Goal: Task Accomplishment & Management: Manage account settings

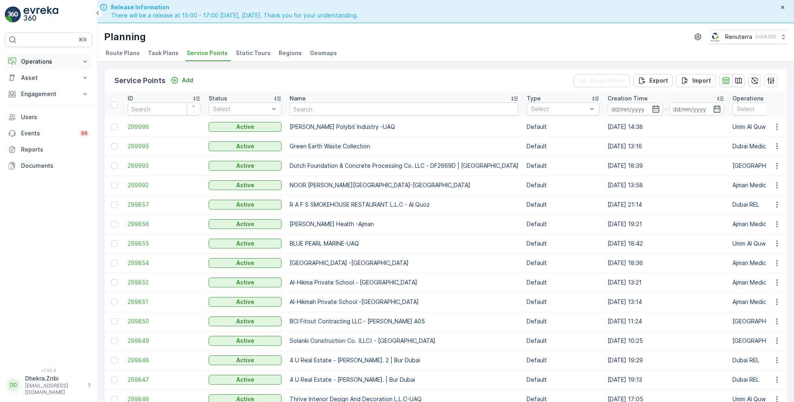
click at [34, 59] on p "Operations" at bounding box center [48, 62] width 55 height 8
click at [35, 86] on p "Planning" at bounding box center [32, 87] width 23 height 8
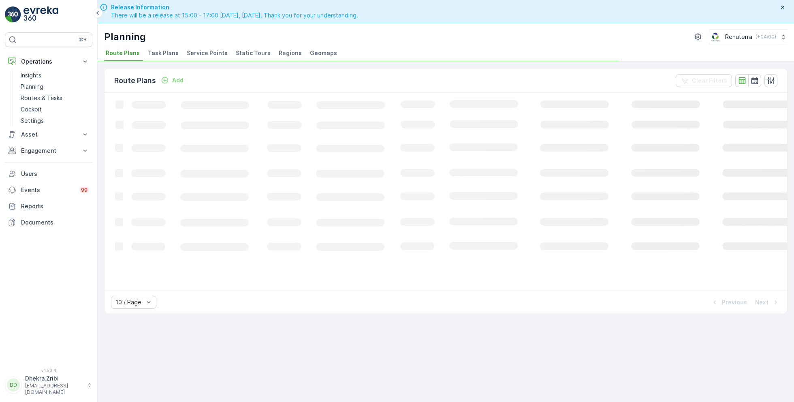
click at [209, 52] on span "Service Points" at bounding box center [207, 53] width 41 height 8
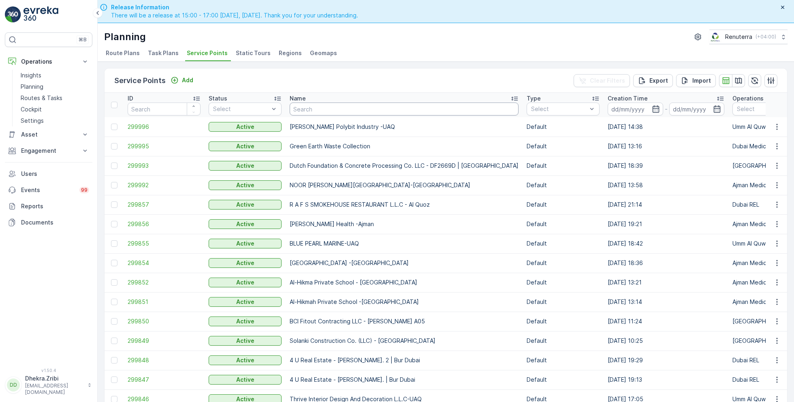
click at [345, 111] on input "text" at bounding box center [404, 108] width 229 height 13
type input "technical"
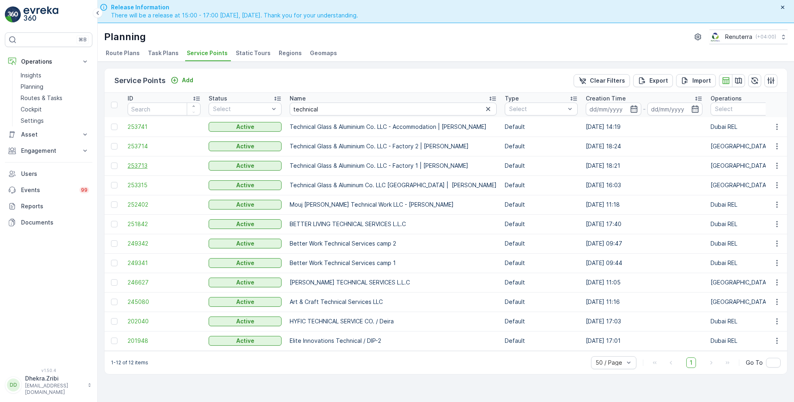
click at [145, 164] on span "253713" at bounding box center [164, 166] width 73 height 8
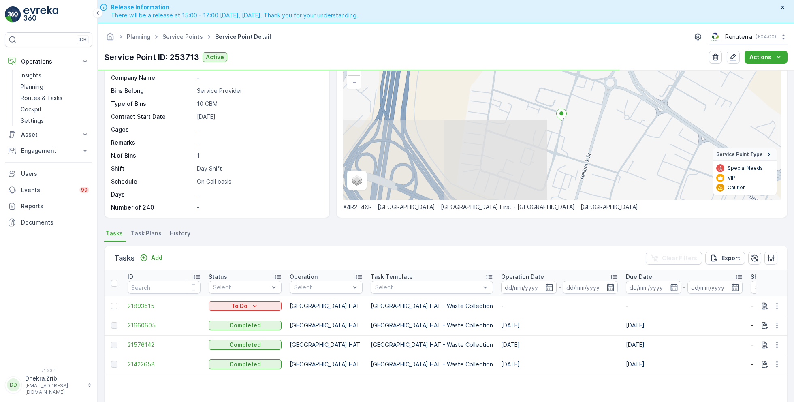
scroll to position [64, 0]
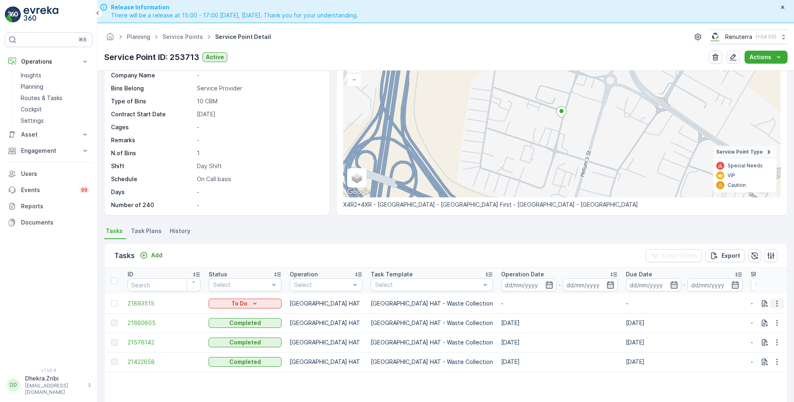
click at [780, 302] on button "button" at bounding box center [777, 304] width 15 height 10
click at [755, 336] on span "Change Route" at bounding box center [755, 337] width 39 height 8
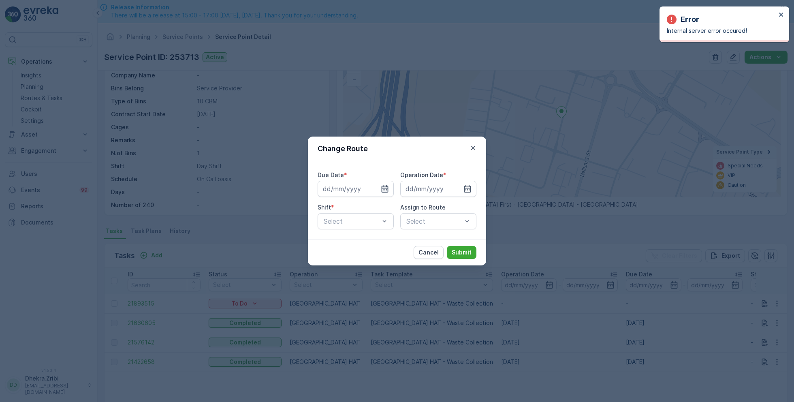
click at [382, 188] on icon "button" at bounding box center [385, 188] width 7 height 7
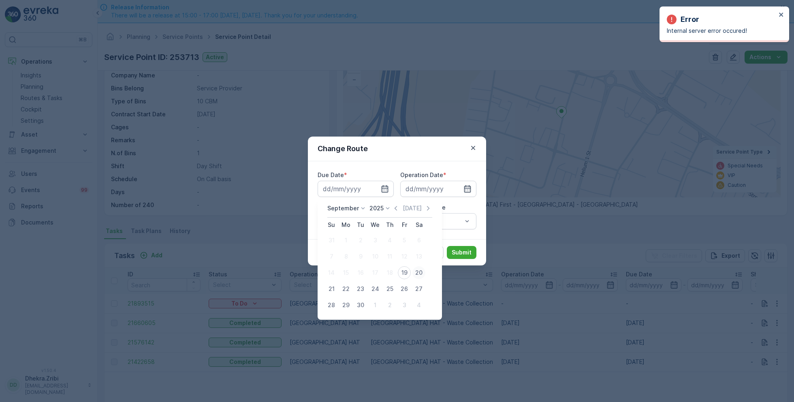
click at [417, 271] on div "20" at bounding box center [418, 272] width 13 height 13
type input "[DATE]"
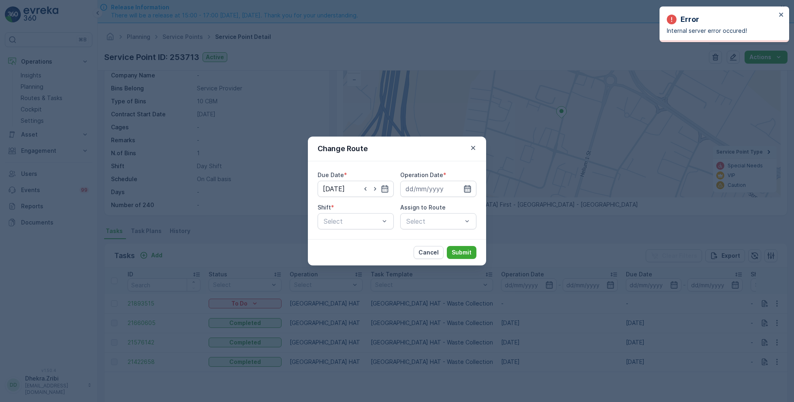
click at [465, 188] on icon "button" at bounding box center [467, 188] width 7 height 7
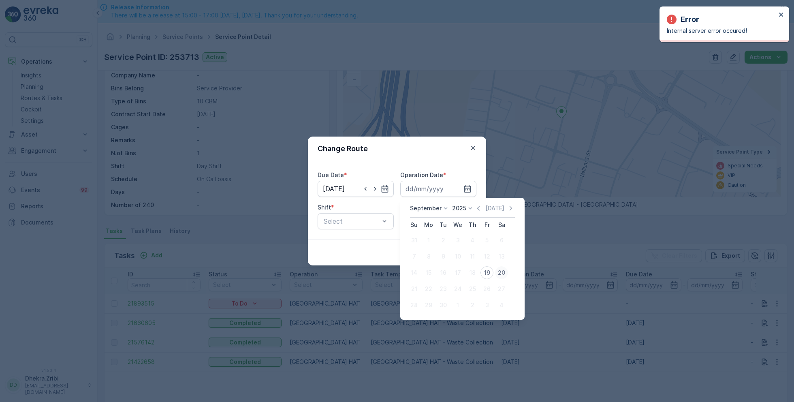
click at [500, 274] on div "20" at bounding box center [501, 272] width 13 height 13
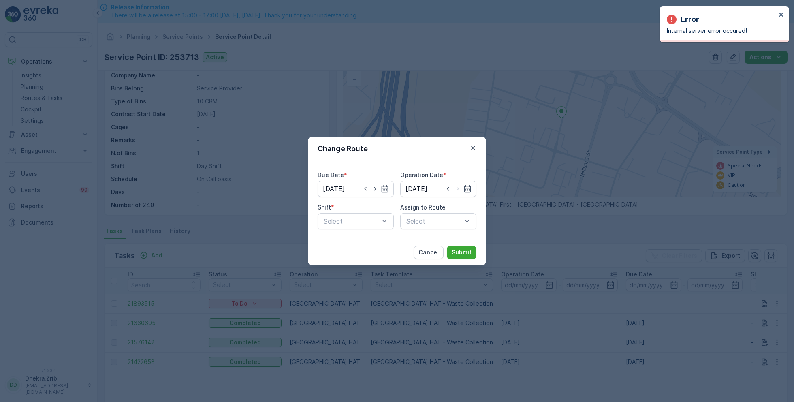
type input "[DATE]"
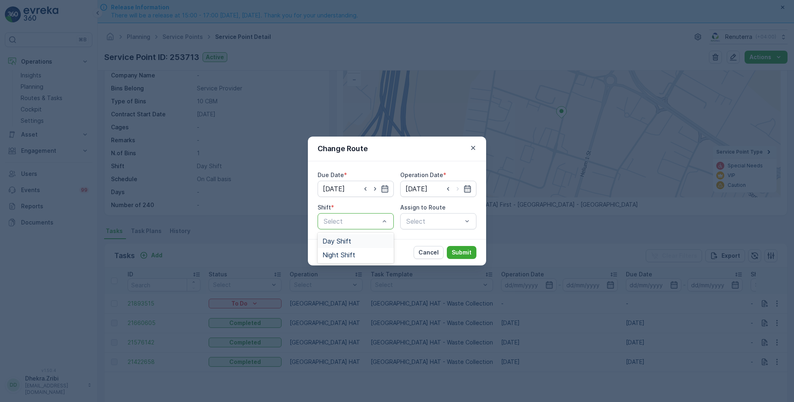
click at [345, 242] on span "Day Shift" at bounding box center [336, 240] width 29 height 7
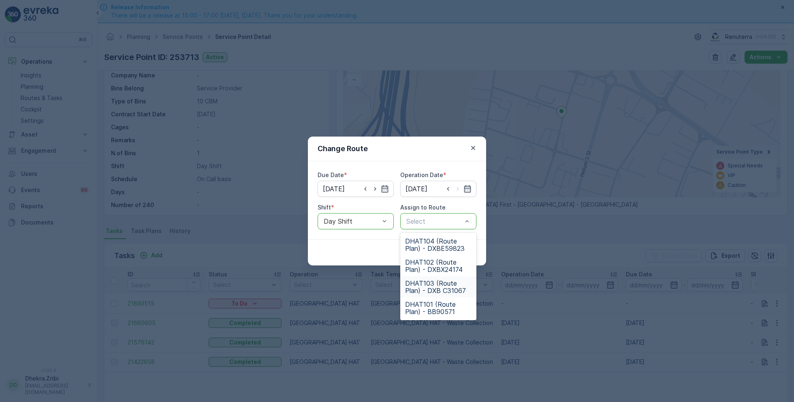
click at [434, 283] on span "DHAT103 (Route Plan) - DXB C31067" at bounding box center [438, 286] width 66 height 15
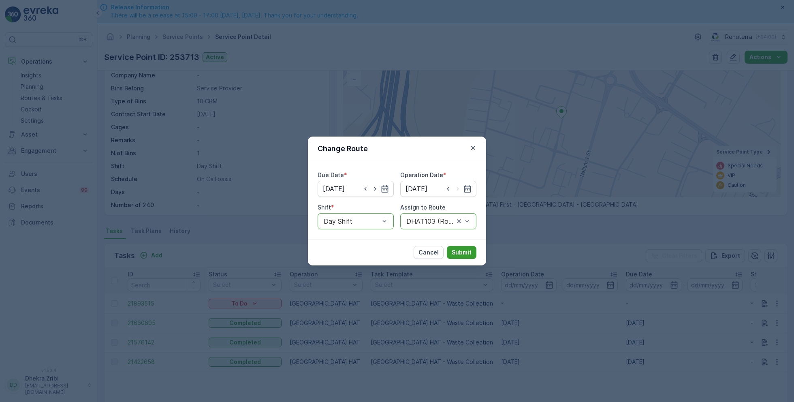
click at [460, 256] on p "Submit" at bounding box center [462, 252] width 20 height 8
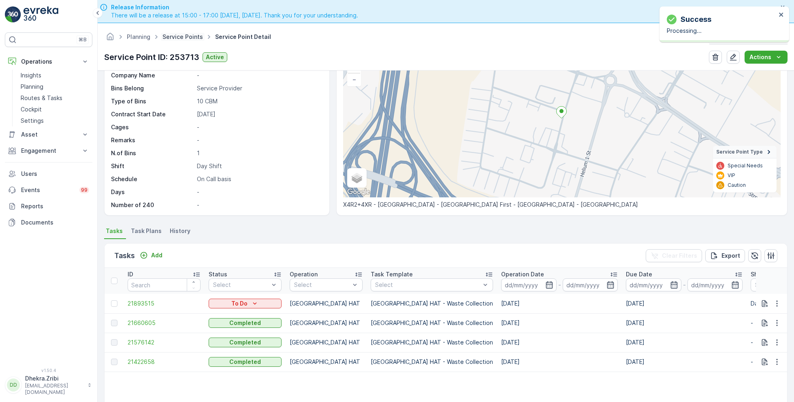
click at [182, 37] on link "Service Points" at bounding box center [182, 36] width 41 height 7
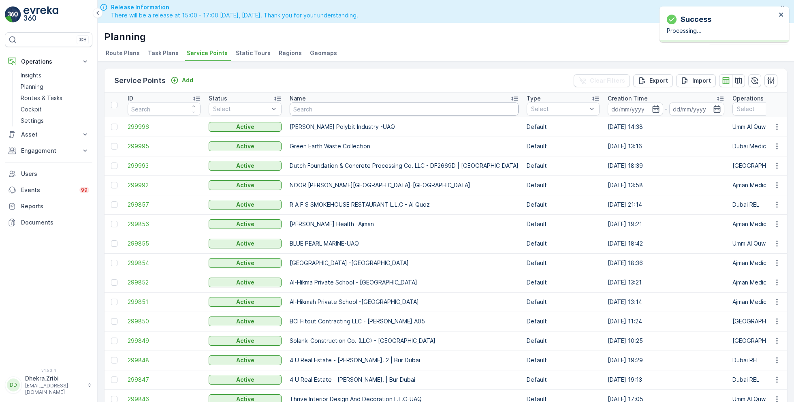
click at [322, 111] on input "text" at bounding box center [404, 108] width 229 height 13
type input "gulf"
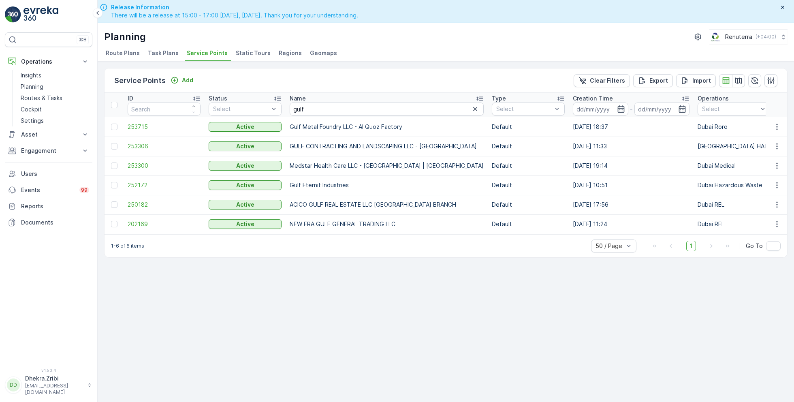
click at [141, 145] on span "253306" at bounding box center [164, 146] width 73 height 8
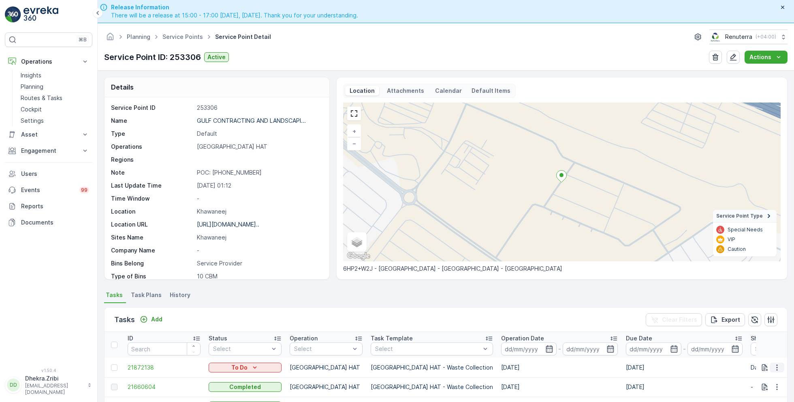
click at [773, 366] on icon "button" at bounding box center [777, 367] width 8 height 8
click at [751, 328] on span "Change Route" at bounding box center [755, 328] width 39 height 8
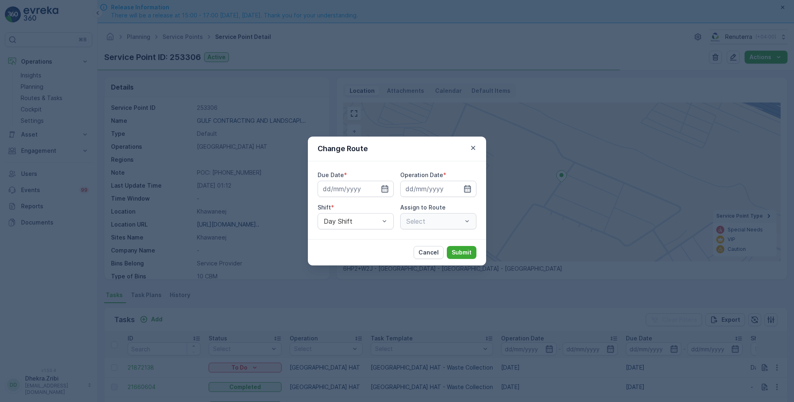
type input "19.09.2025"
click at [374, 188] on icon "button" at bounding box center [375, 189] width 2 height 4
type input "[DATE]"
click at [458, 187] on icon "button" at bounding box center [458, 189] width 8 height 8
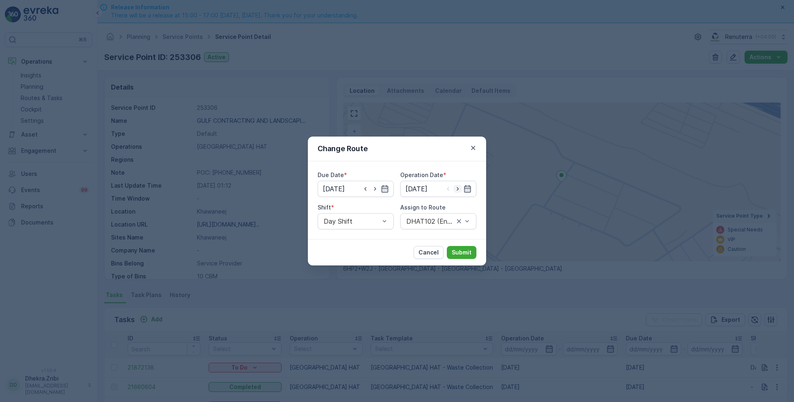
type input "[DATE]"
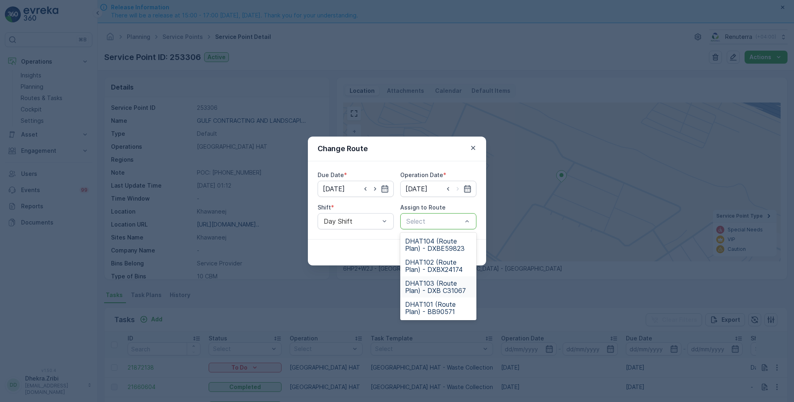
click at [435, 279] on span "DHAT103 (Route Plan) - DXB C31067" at bounding box center [438, 286] width 66 height 15
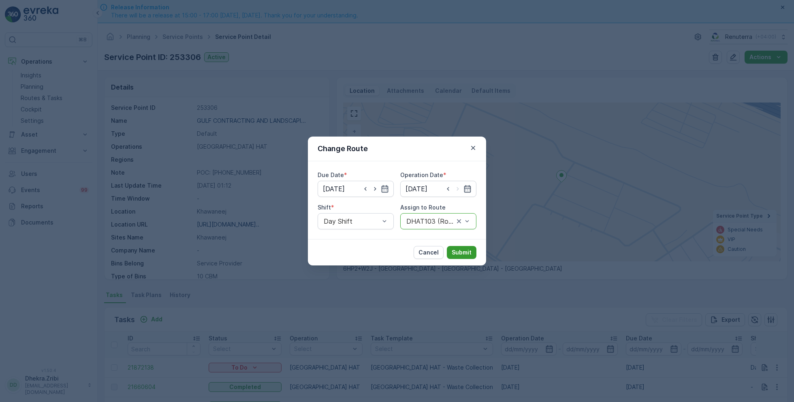
click at [460, 254] on p "Submit" at bounding box center [462, 252] width 20 height 8
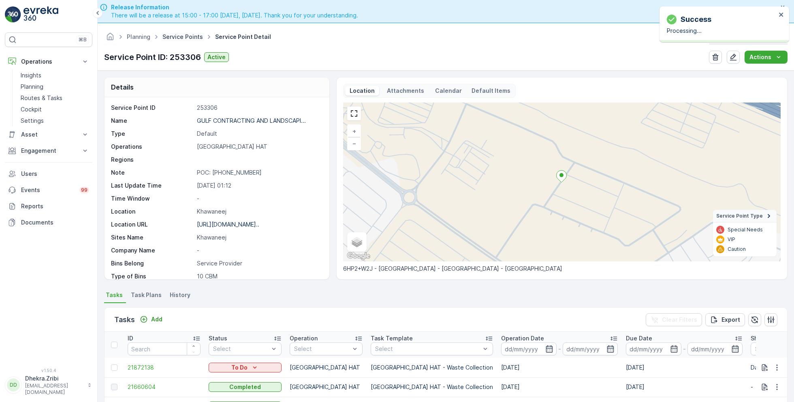
click at [185, 40] on link "Service Points" at bounding box center [182, 36] width 41 height 7
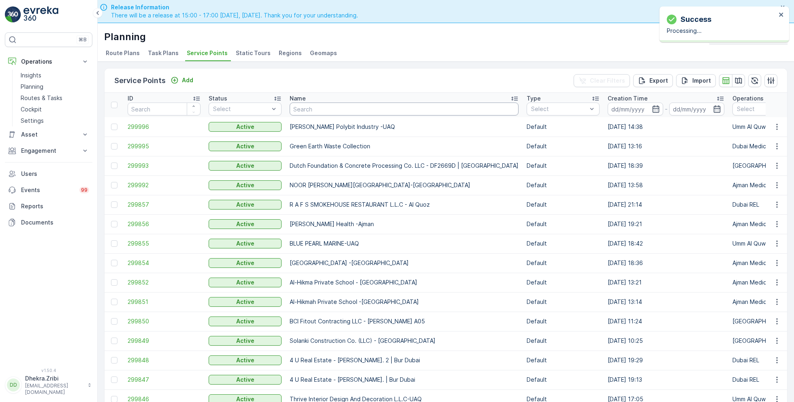
click at [329, 109] on input "text" at bounding box center [404, 108] width 229 height 13
type input "sobha"
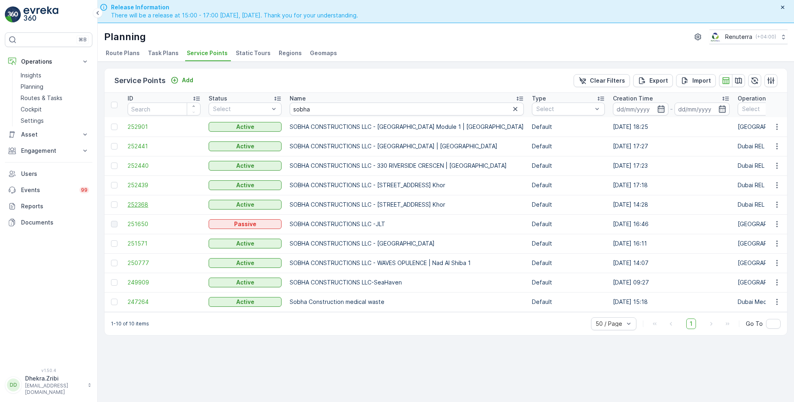
click at [145, 200] on span "252368" at bounding box center [164, 204] width 73 height 8
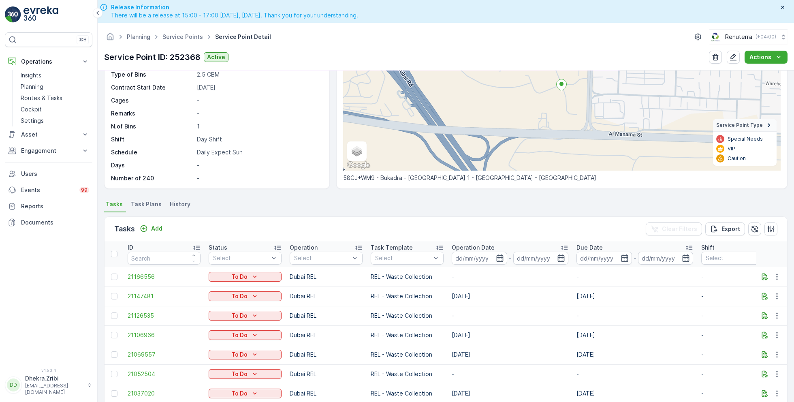
scroll to position [92, 0]
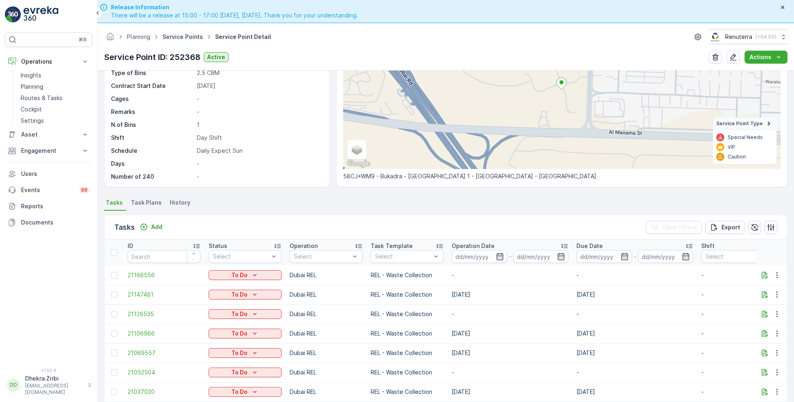
click at [189, 38] on link "Service Points" at bounding box center [182, 36] width 41 height 7
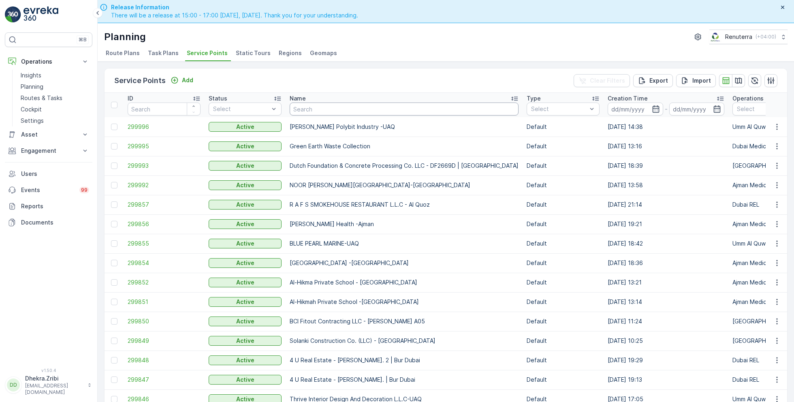
click at [312, 109] on input "text" at bounding box center [404, 108] width 229 height 13
type input "al zah"
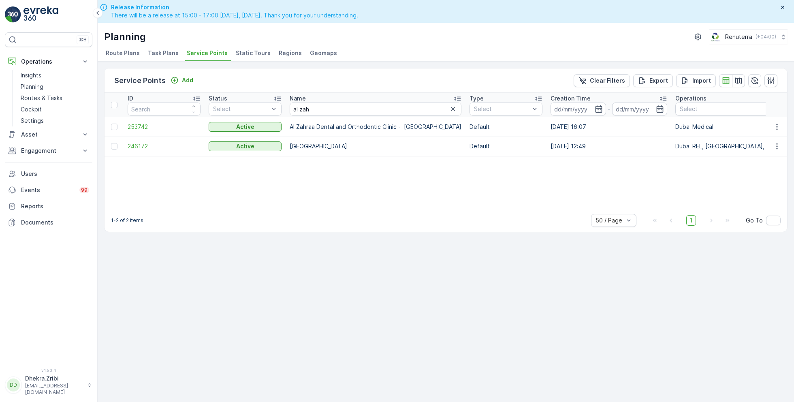
click at [134, 145] on span "246172" at bounding box center [164, 146] width 73 height 8
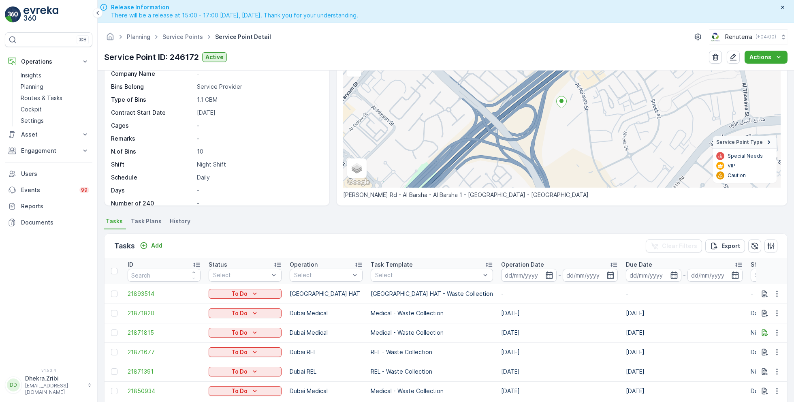
scroll to position [79, 0]
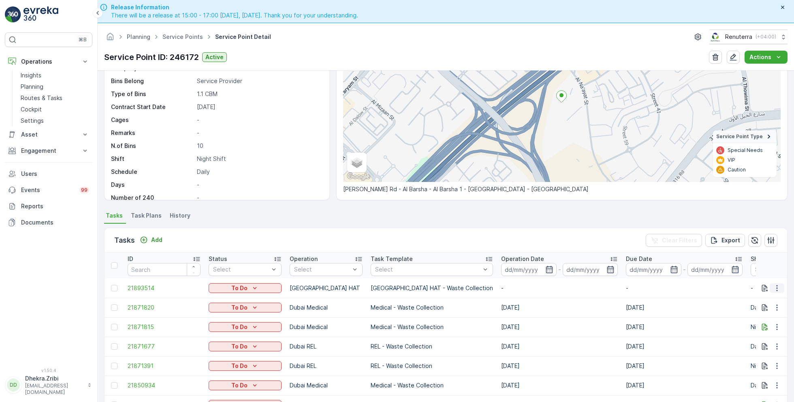
click at [776, 288] on icon "button" at bounding box center [777, 288] width 8 height 8
click at [753, 322] on span "Change Route" at bounding box center [755, 322] width 39 height 8
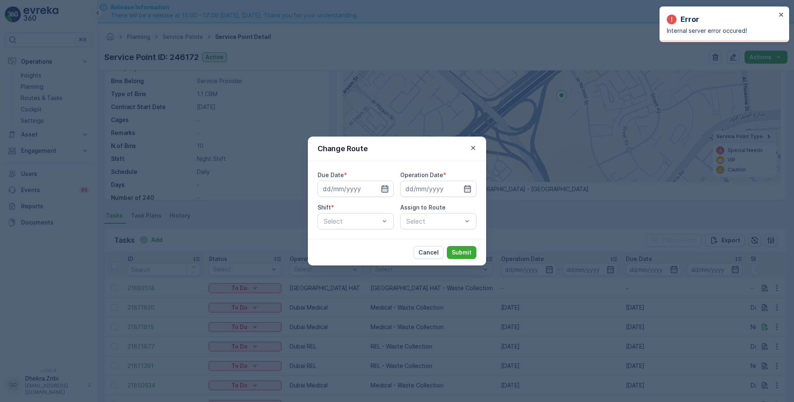
click at [386, 187] on icon "button" at bounding box center [385, 189] width 8 height 8
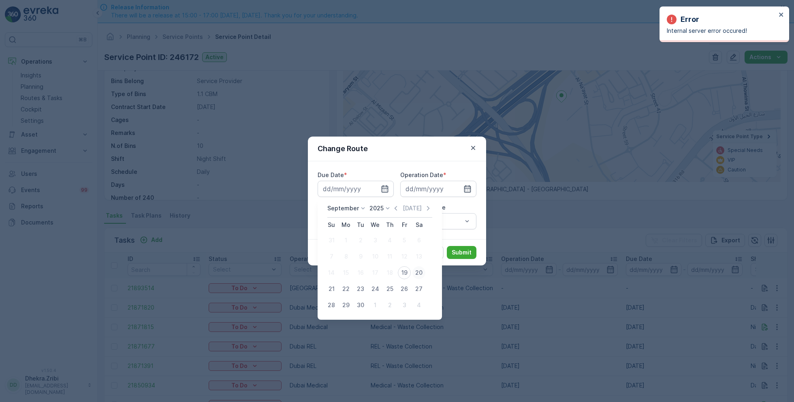
click at [420, 273] on div "20" at bounding box center [418, 272] width 13 height 13
type input "[DATE]"
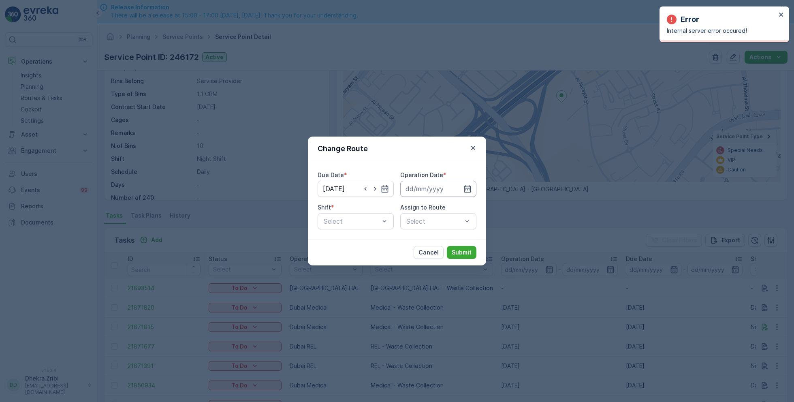
click at [467, 195] on input at bounding box center [438, 189] width 76 height 16
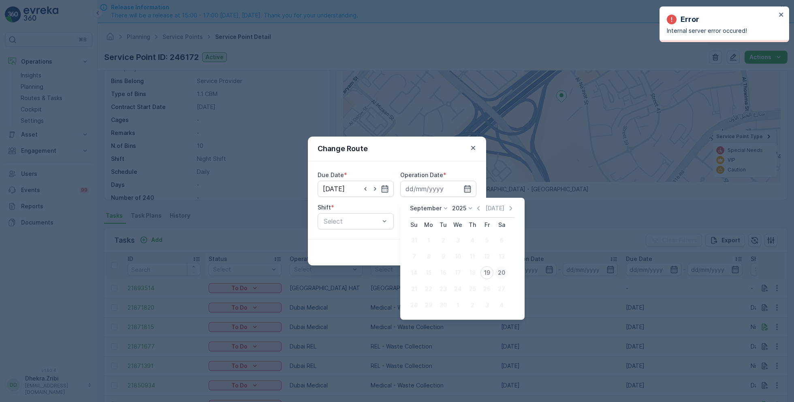
click at [501, 273] on div "20" at bounding box center [501, 272] width 13 height 13
type input "[DATE]"
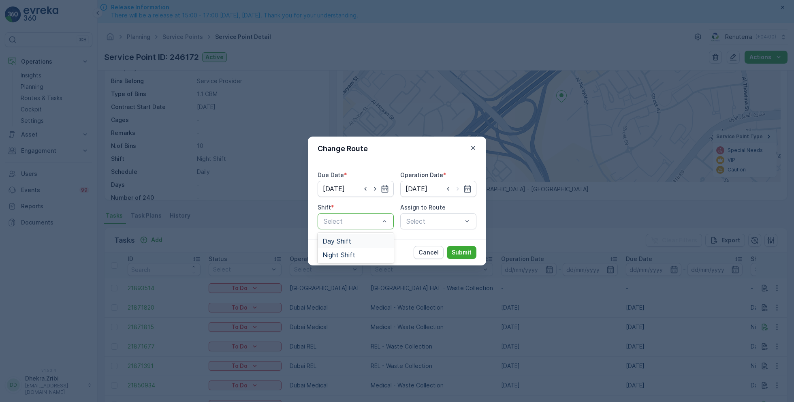
click at [339, 241] on span "Day Shift" at bounding box center [336, 240] width 29 height 7
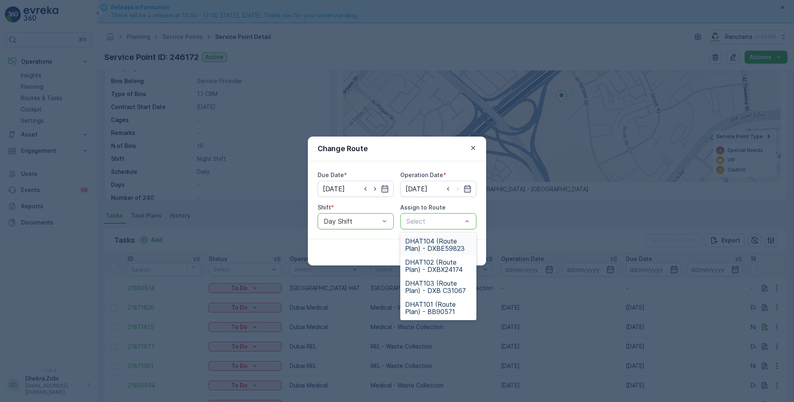
click at [433, 241] on span "DHAT104 (Route Plan) - DXBE59823" at bounding box center [438, 244] width 66 height 15
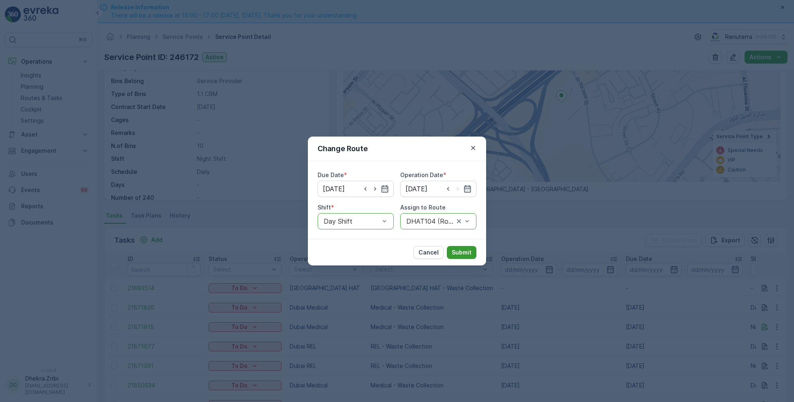
click at [461, 247] on button "Submit" at bounding box center [462, 252] width 30 height 13
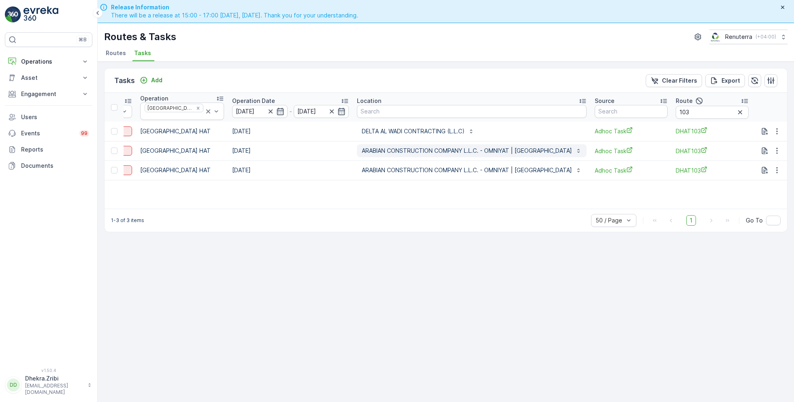
scroll to position [0, 166]
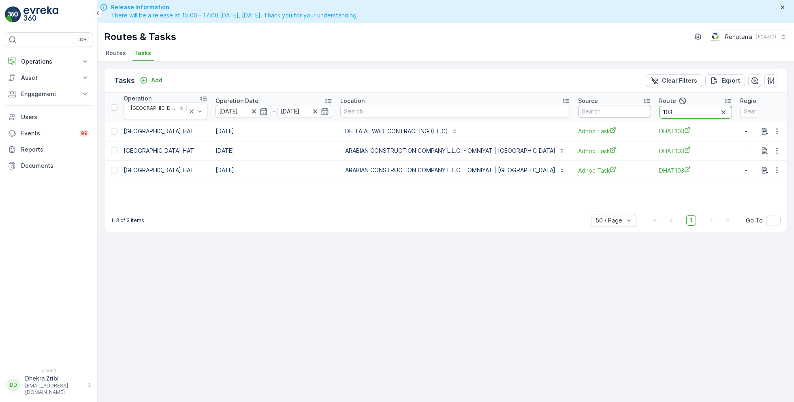
drag, startPoint x: 647, startPoint y: 109, endPoint x: 597, endPoint y: 106, distance: 50.7
click at [596, 107] on tr "ID Status Select Operation Dubai HAT Operation Date [DATE] - [DATE] Location So…" at bounding box center [393, 107] width 910 height 29
click at [773, 166] on icon "button" at bounding box center [777, 170] width 8 height 8
click at [776, 171] on button "button" at bounding box center [777, 170] width 15 height 10
click at [753, 214] on span "Remove from Route" at bounding box center [763, 213] width 55 height 8
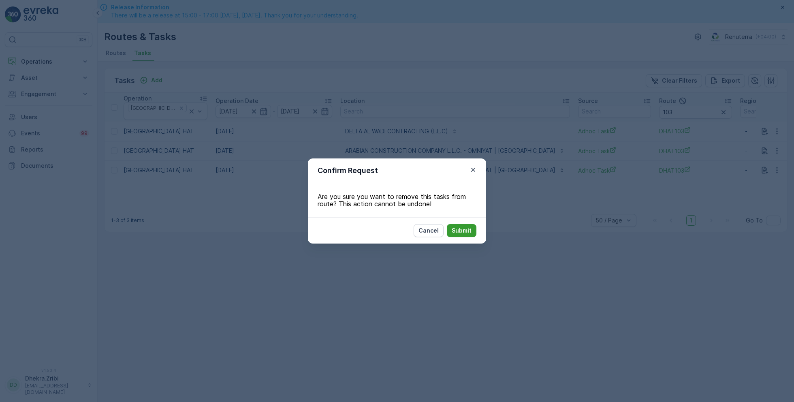
click at [465, 235] on button "Submit" at bounding box center [462, 230] width 30 height 13
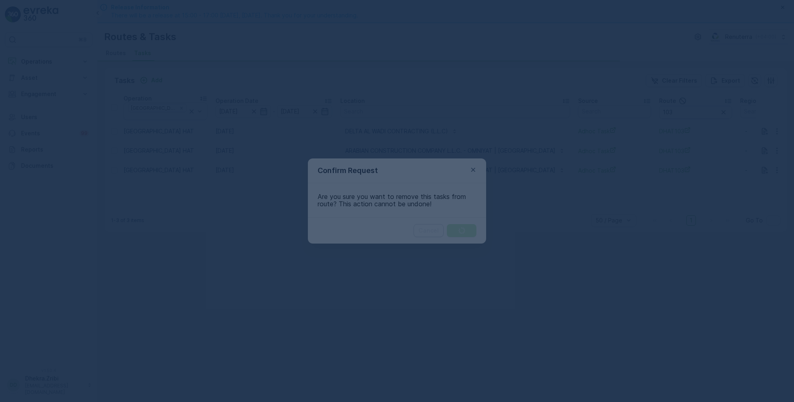
scroll to position [0, 96]
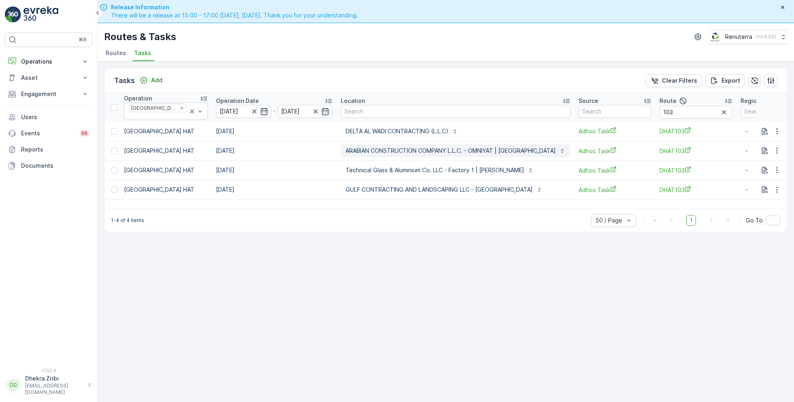
scroll to position [0, 196]
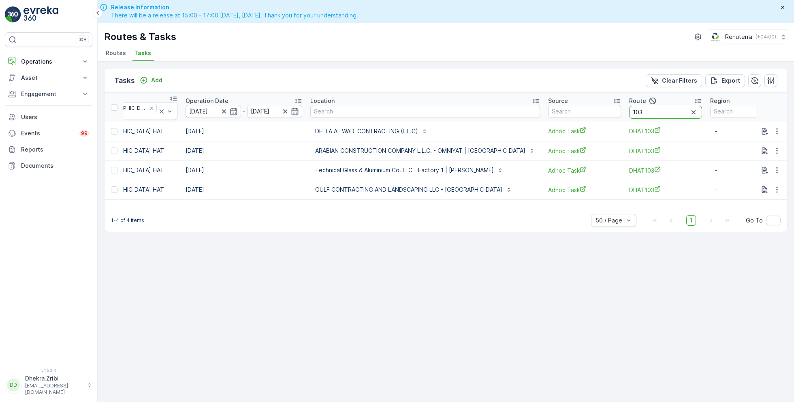
drag, startPoint x: 618, startPoint y: 108, endPoint x: 585, endPoint y: 107, distance: 33.6
click at [585, 107] on tr "ID Status Select Operation Dubai HAT Operation Date [DATE] - [DATE] Location So…" at bounding box center [363, 107] width 910 height 29
type input "101"
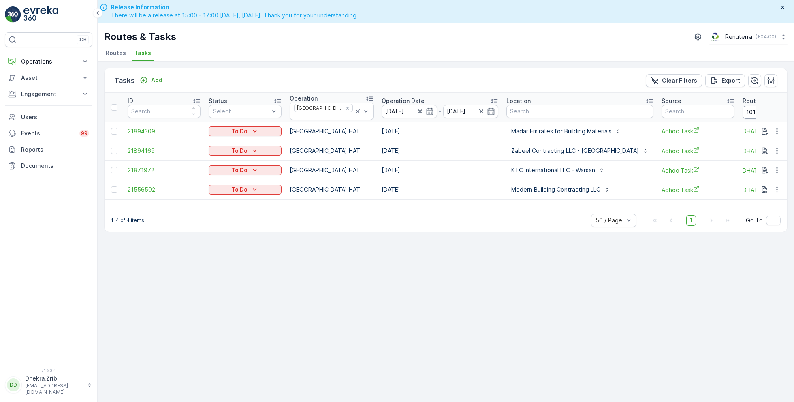
click at [742, 108] on input "101" at bounding box center [778, 112] width 73 height 13
type input "102"
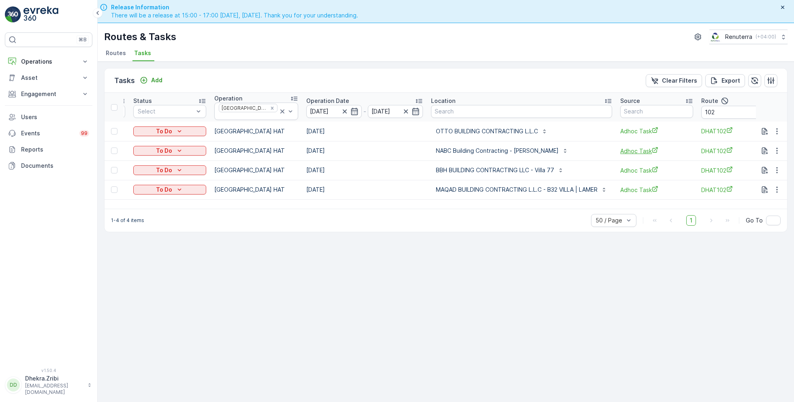
scroll to position [0, 111]
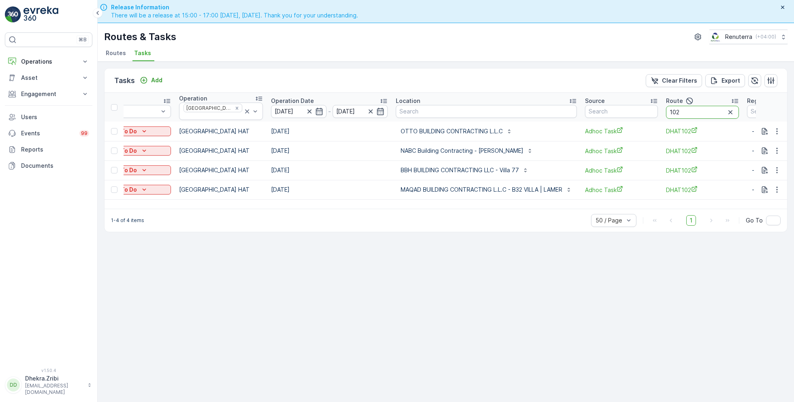
click at [680, 114] on input "102" at bounding box center [702, 112] width 73 height 13
type input "103"
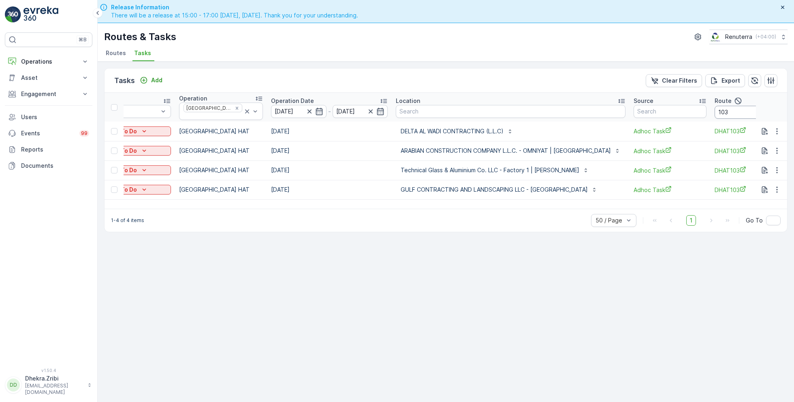
click at [714, 111] on input "103" at bounding box center [750, 112] width 73 height 13
type input "104"
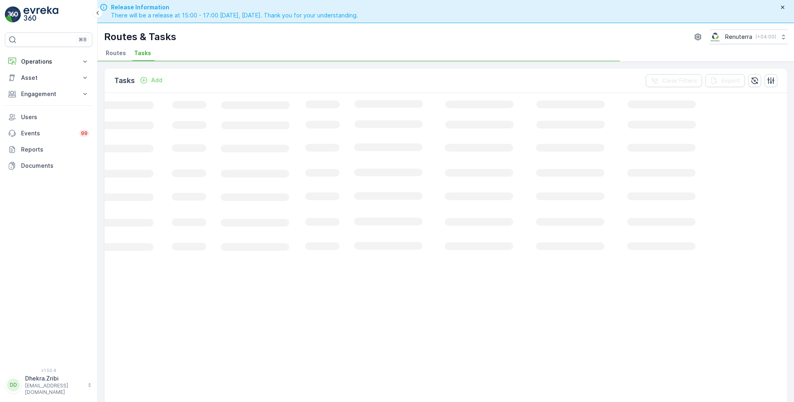
scroll to position [0, 96]
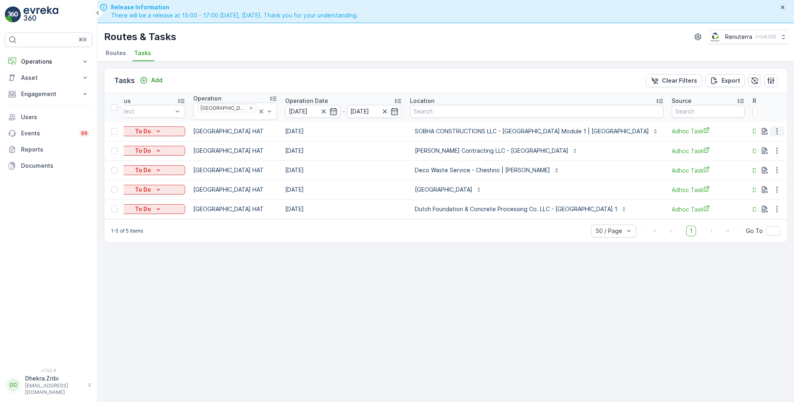
click at [779, 128] on icon "button" at bounding box center [777, 131] width 8 height 8
click at [757, 173] on span "Remove from Route" at bounding box center [763, 174] width 55 height 8
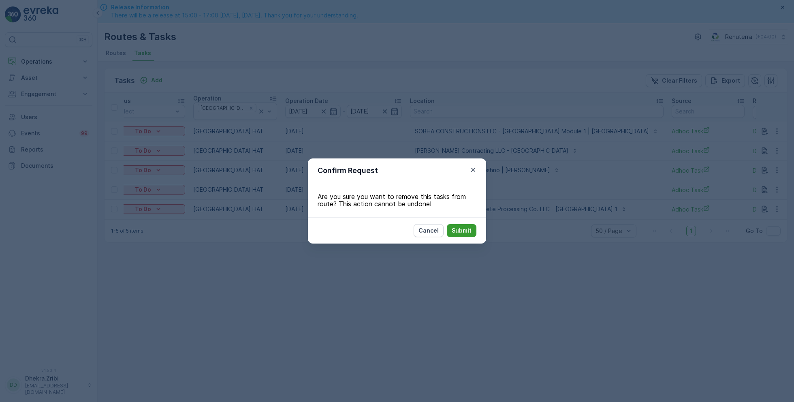
click at [455, 228] on p "Submit" at bounding box center [462, 230] width 20 height 8
